Goal: Check status

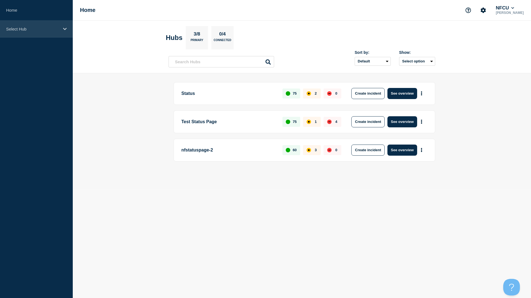
click at [18, 24] on div "Select Hub" at bounding box center [36, 29] width 73 height 17
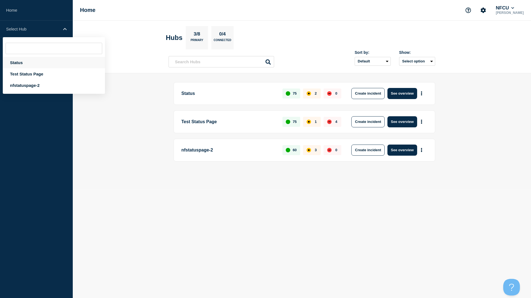
click at [14, 65] on div "Status" at bounding box center [54, 62] width 102 height 11
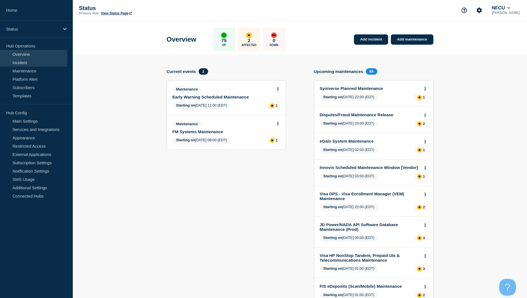
click at [26, 66] on link "Incident" at bounding box center [33, 62] width 67 height 8
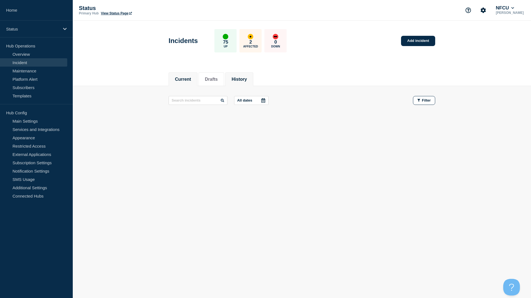
click at [244, 81] on button "History" at bounding box center [239, 79] width 15 height 5
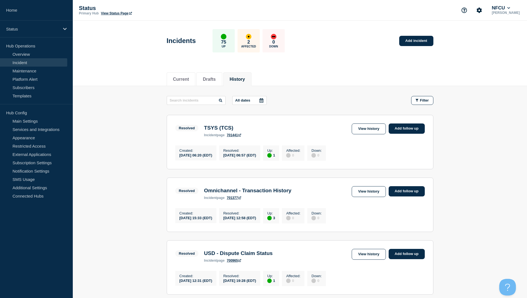
click at [245, 78] on button "History" at bounding box center [237, 79] width 15 height 5
click at [363, 193] on link "View history" at bounding box center [369, 191] width 34 height 11
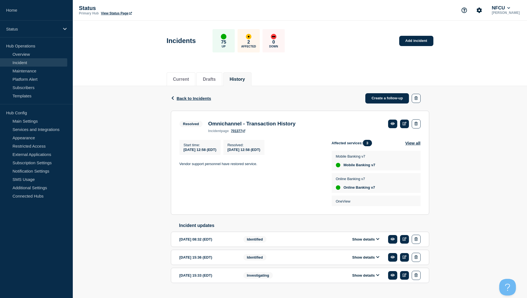
click at [245, 81] on button "History" at bounding box center [237, 79] width 15 height 5
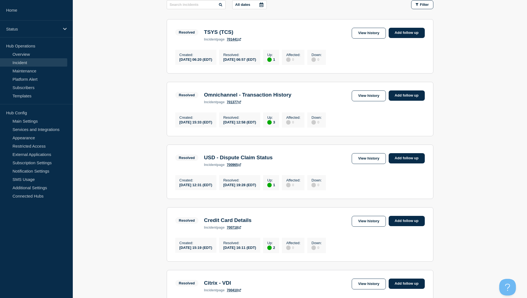
scroll to position [56, 0]
